Goal: Transaction & Acquisition: Register for event/course

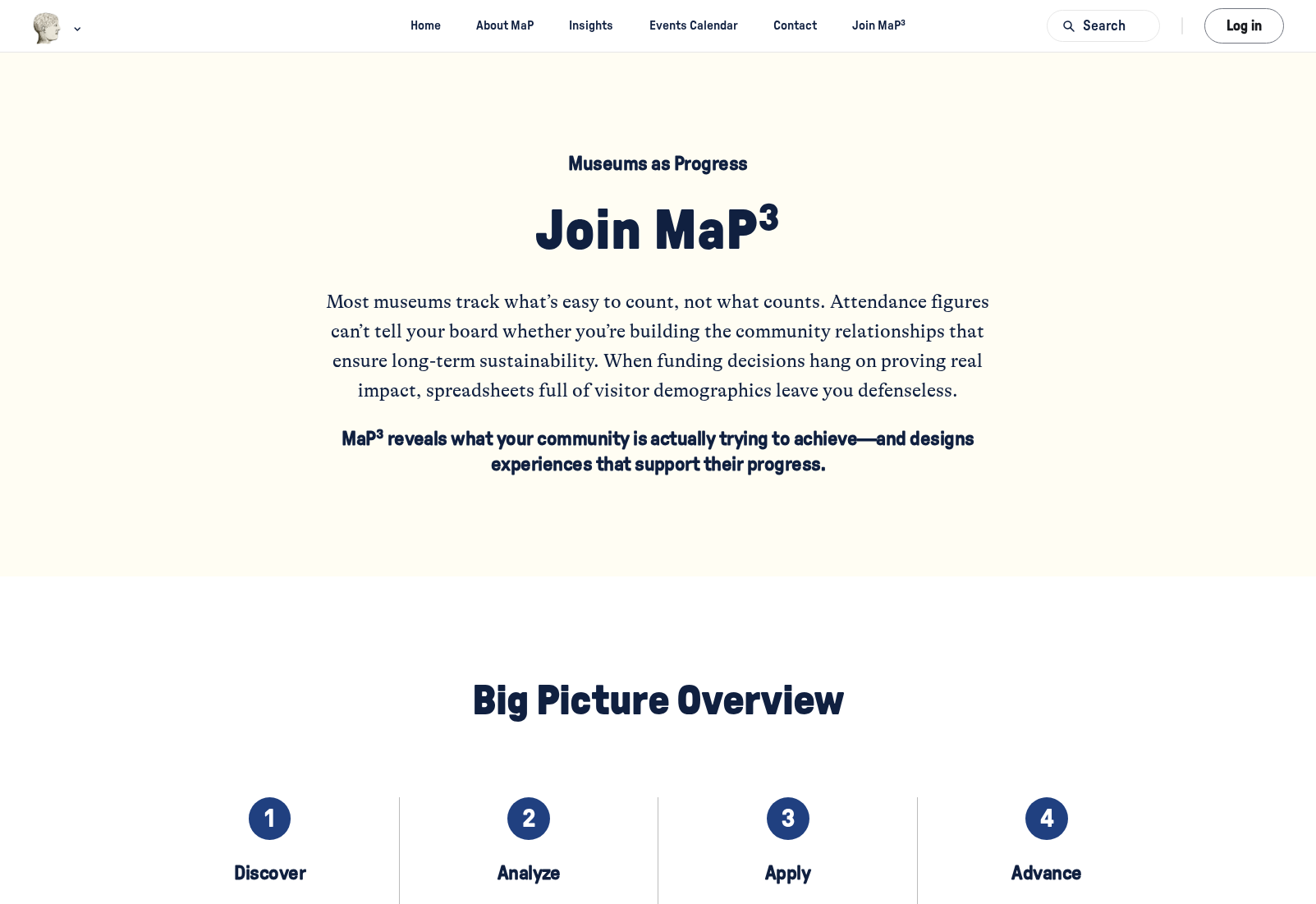
scroll to position [512, 0]
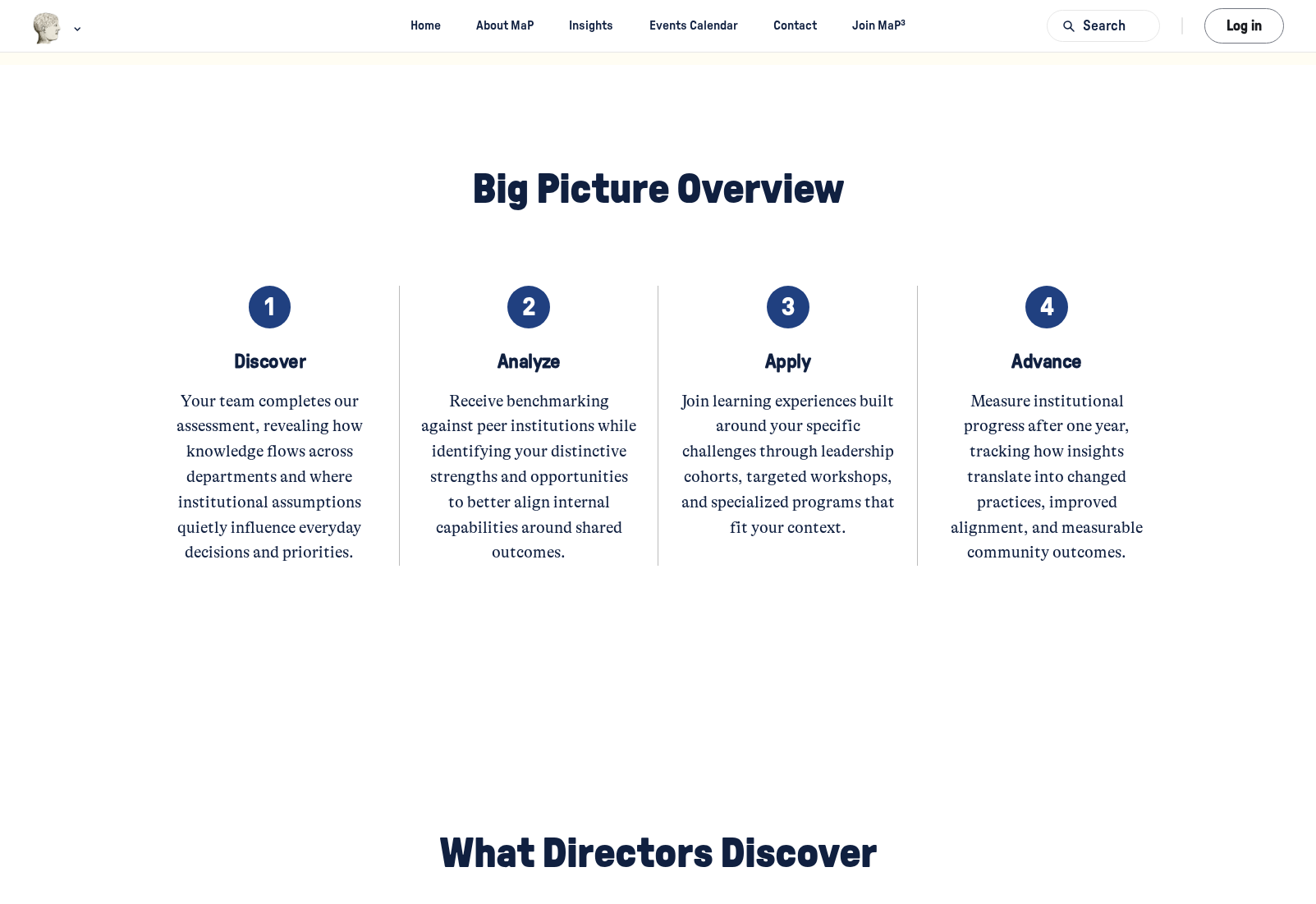
click at [784, 295] on span "3" at bounding box center [788, 307] width 13 height 26
click at [792, 330] on div "3 Apply Join learning experiences built around your specific challenges through…" at bounding box center [786, 426] width 258 height 280
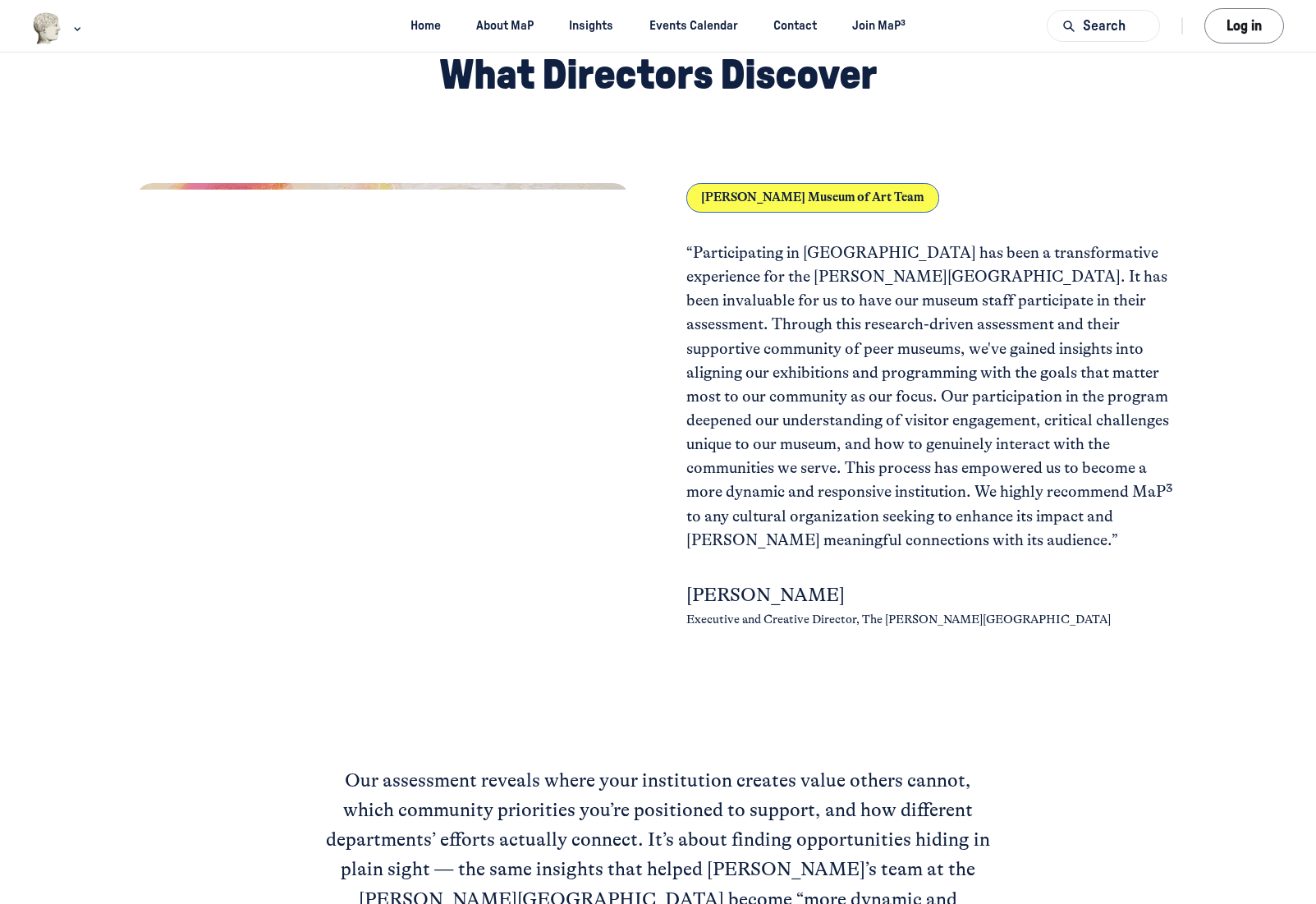
scroll to position [0, 0]
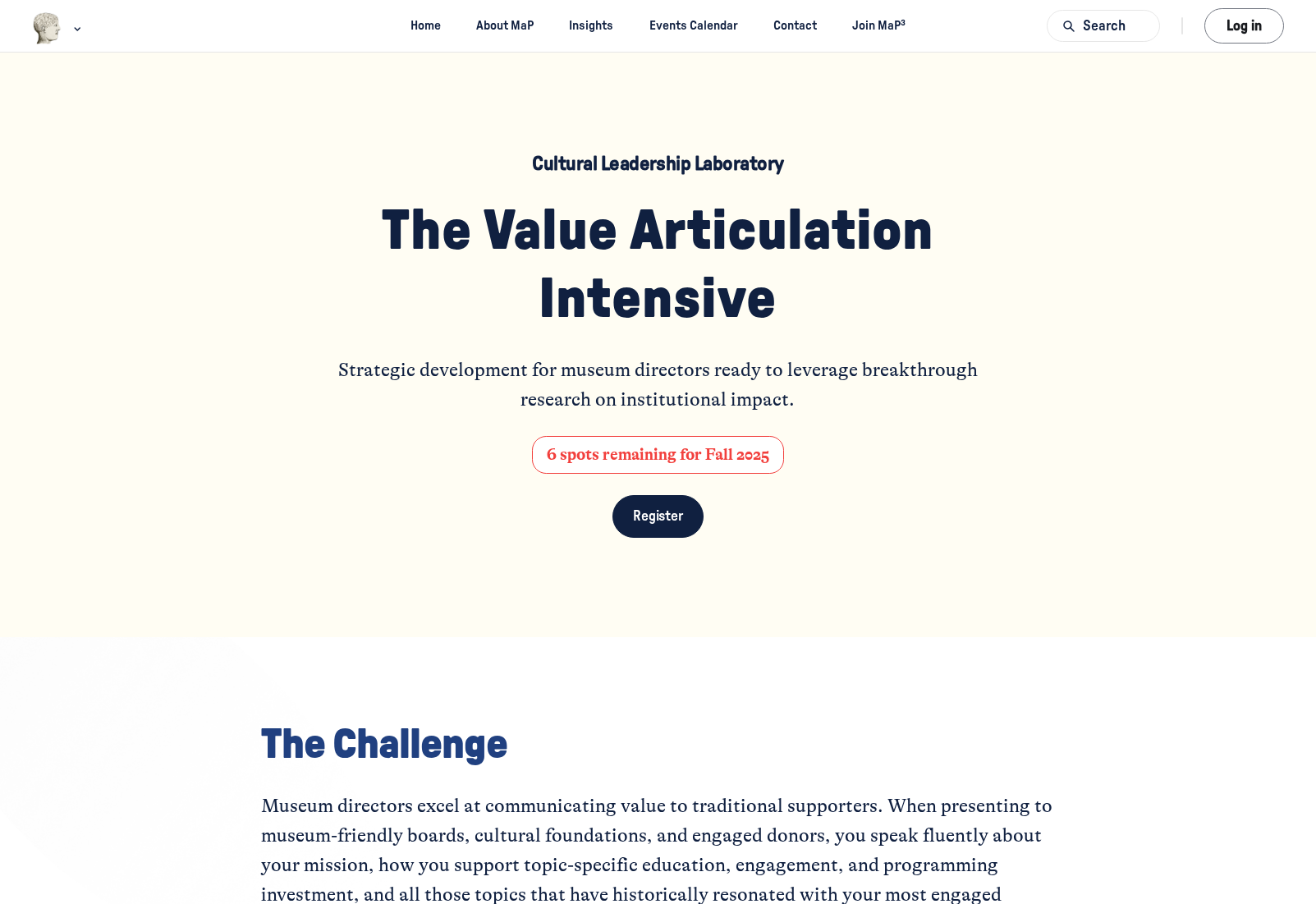
click at [667, 517] on span "Register" at bounding box center [657, 515] width 50 height 14
click at [654, 515] on span "Register" at bounding box center [657, 515] width 50 height 14
